Goal: Task Accomplishment & Management: Use online tool/utility

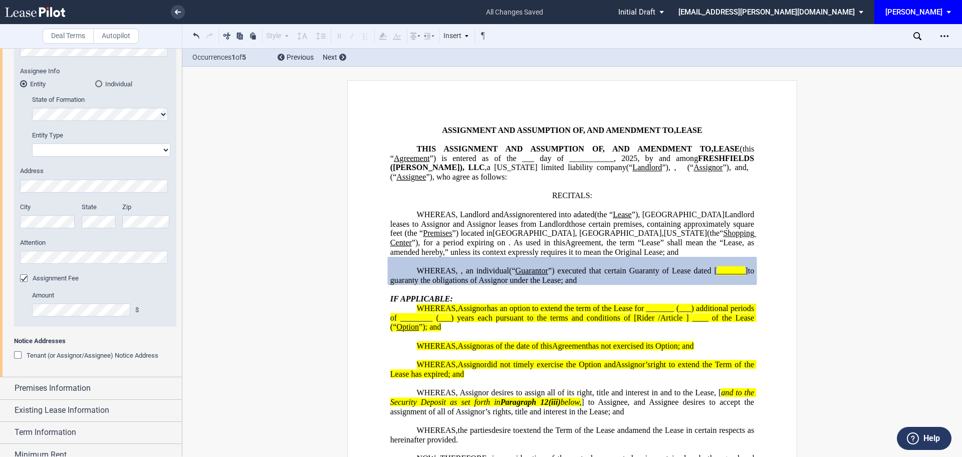
scroll to position [116, 0]
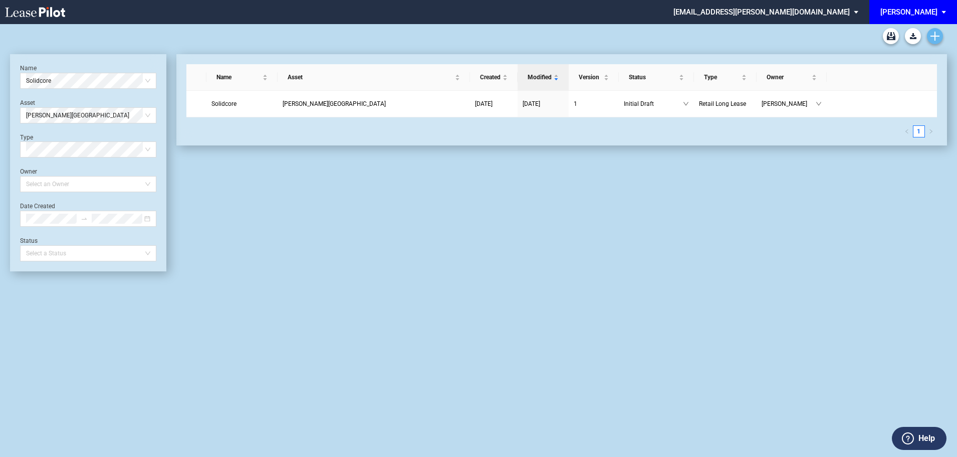
click at [933, 35] on icon "Create new document" at bounding box center [935, 36] width 9 height 9
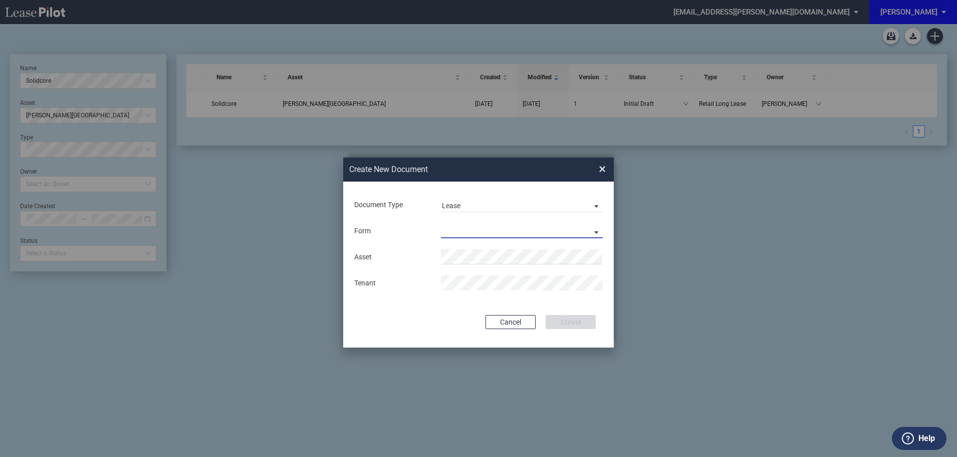
click at [485, 229] on md-select "Retail Long Lease Retail Short Lease" at bounding box center [522, 230] width 162 height 15
click at [485, 232] on div "Retail Long Lease" at bounding box center [473, 231] width 63 height 11
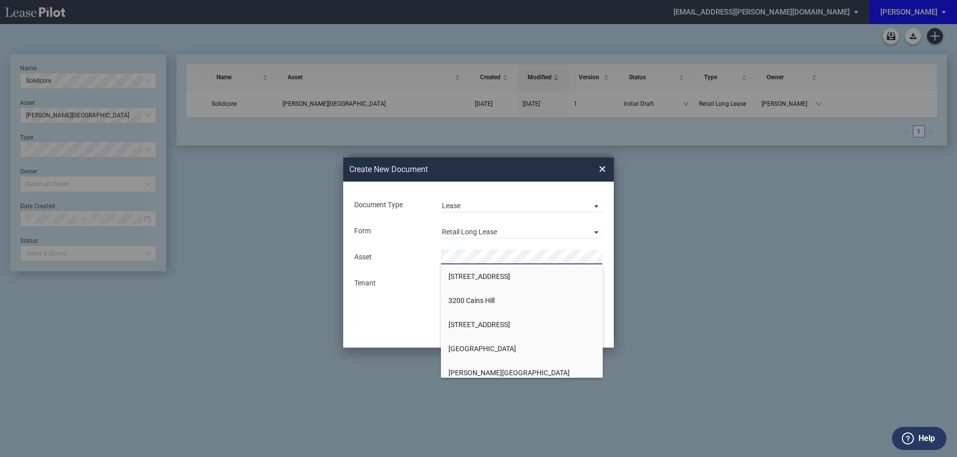
click at [475, 372] on span "[PERSON_NAME][GEOGRAPHIC_DATA]" at bounding box center [509, 372] width 121 height 8
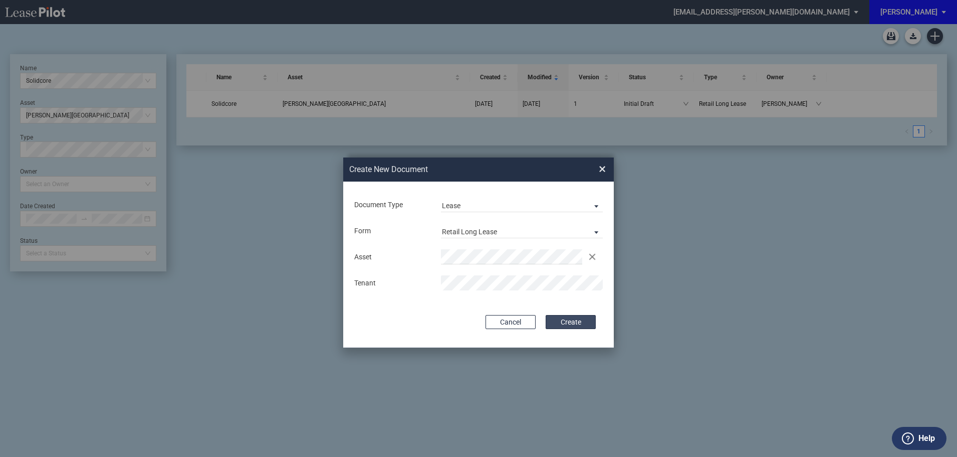
click at [578, 320] on button "Create" at bounding box center [571, 322] width 50 height 14
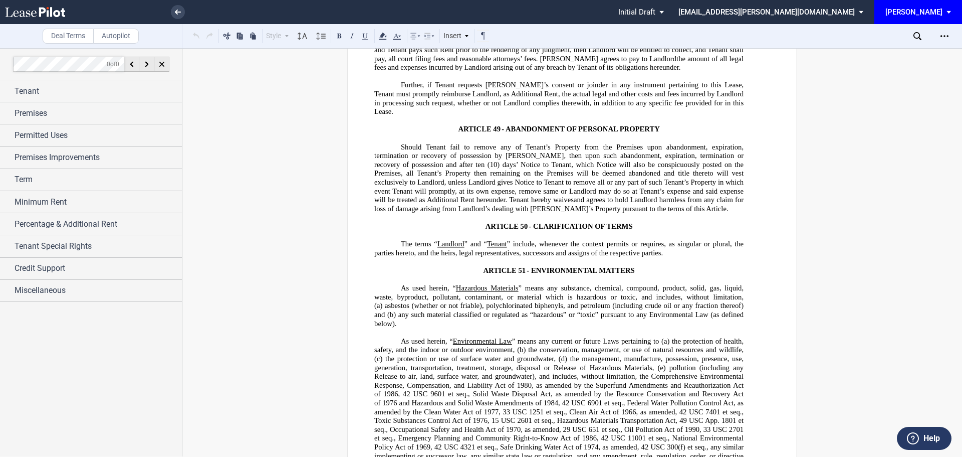
scroll to position [14219, 0]
